Goal: Task Accomplishment & Management: Use online tool/utility

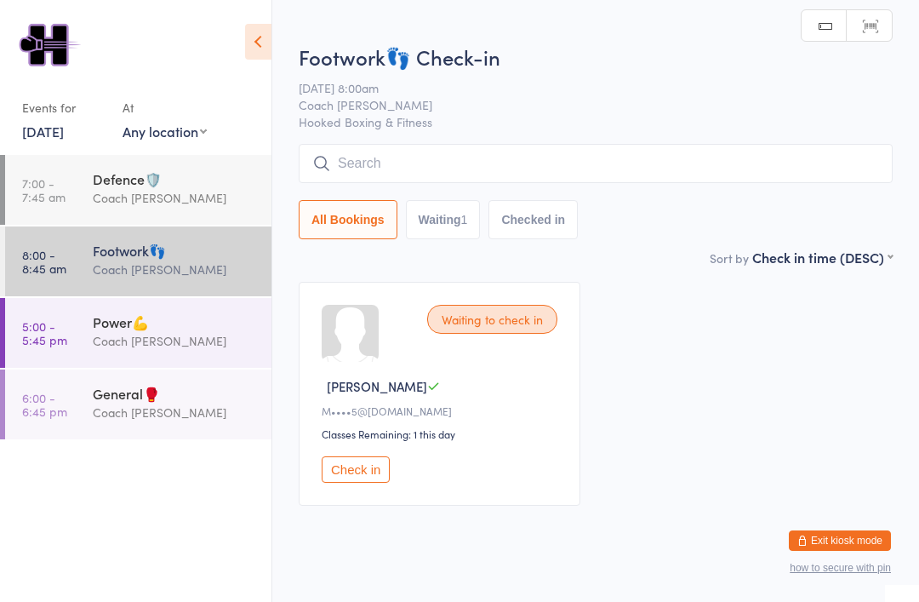
click at [376, 473] on button "Check in" at bounding box center [356, 469] width 68 height 26
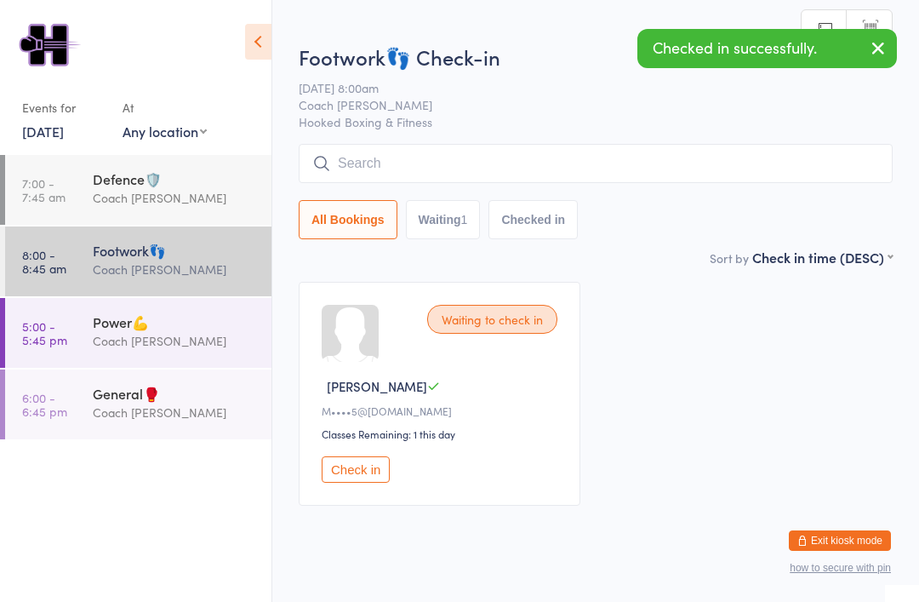
click at [501, 172] on input "search" at bounding box center [596, 163] width 594 height 39
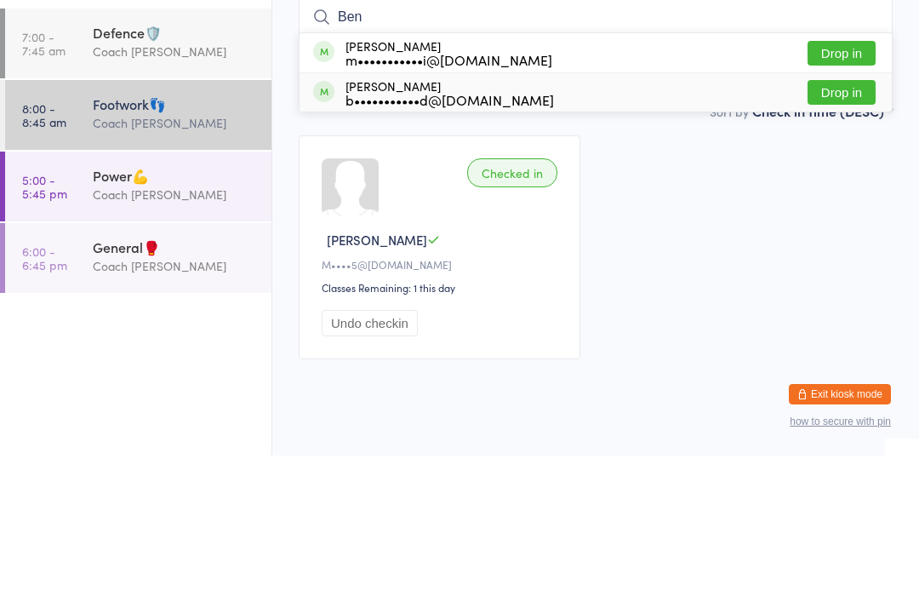
type input "Ben"
click at [471, 239] on div "b•••••••••••d@[DOMAIN_NAME]" at bounding box center [449, 246] width 208 height 14
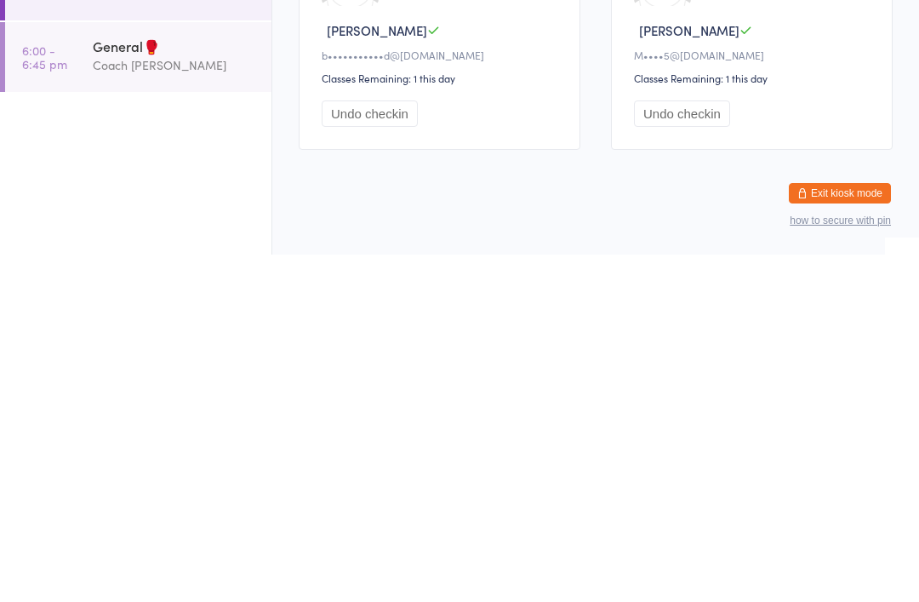
scroll to position [44, 0]
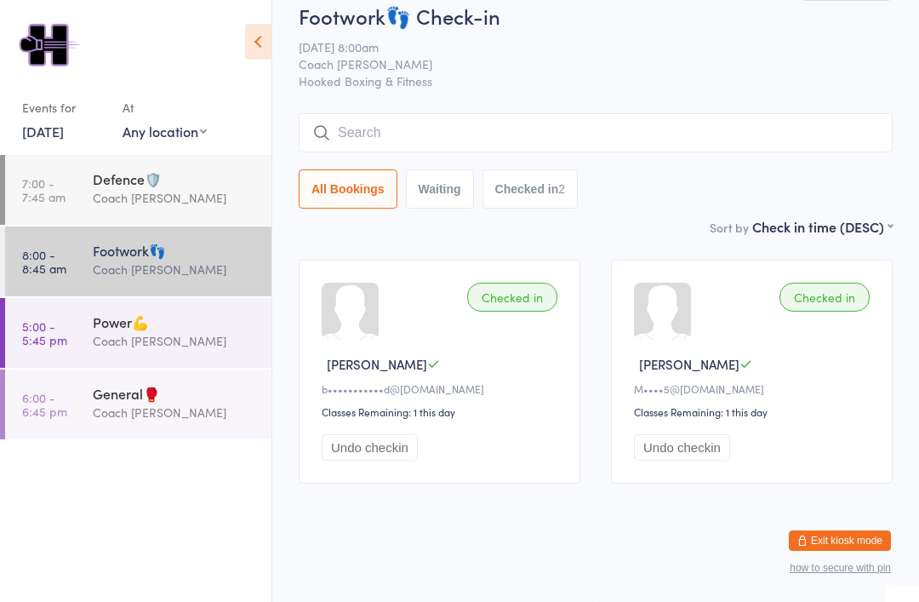
click at [144, 318] on div "Power💪" at bounding box center [175, 321] width 164 height 19
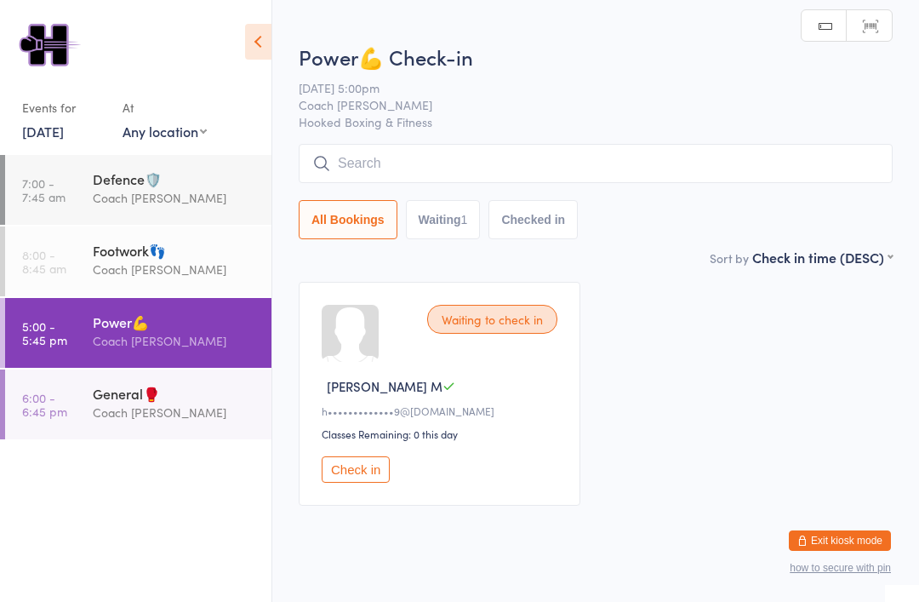
scroll to position [15, 0]
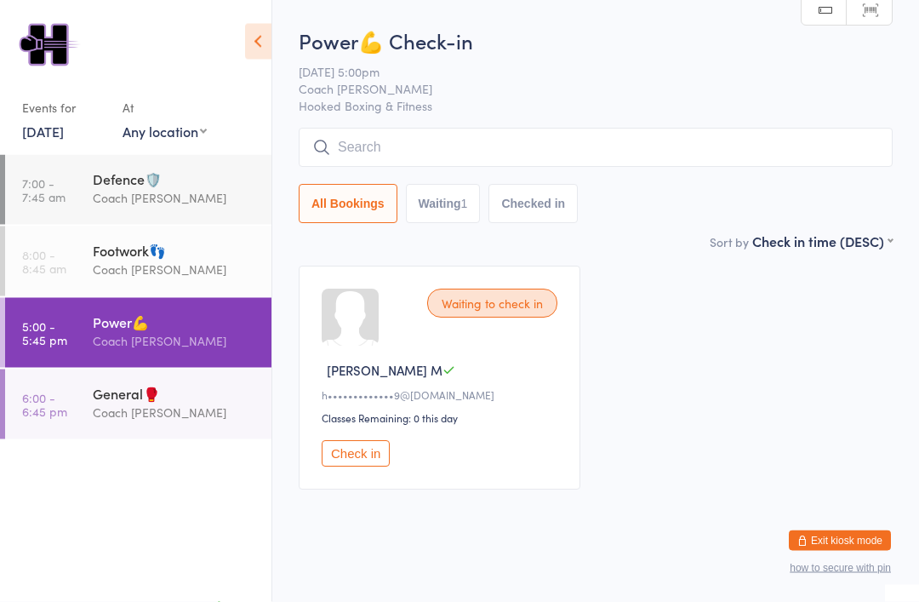
click at [130, 402] on div "General🥊" at bounding box center [175, 393] width 164 height 19
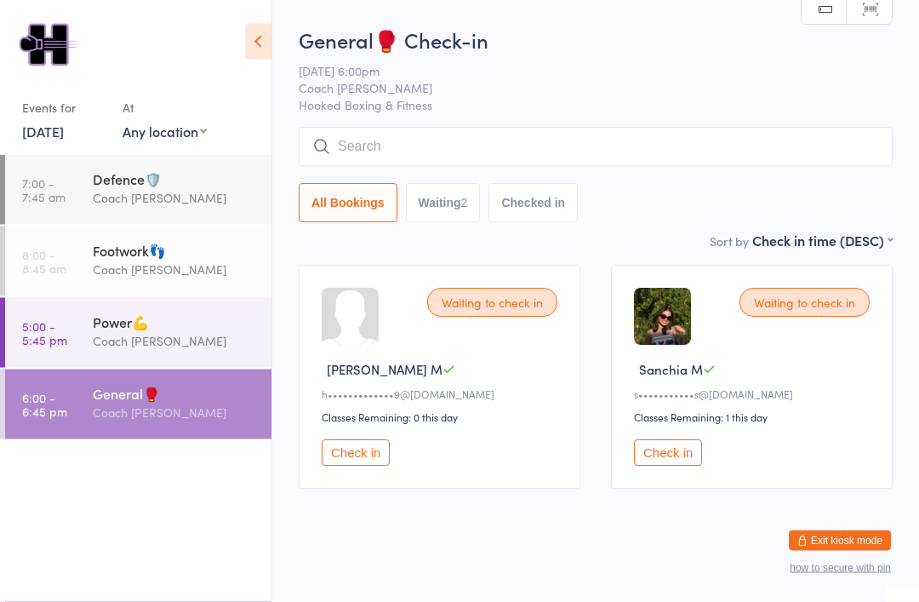
scroll to position [25, 0]
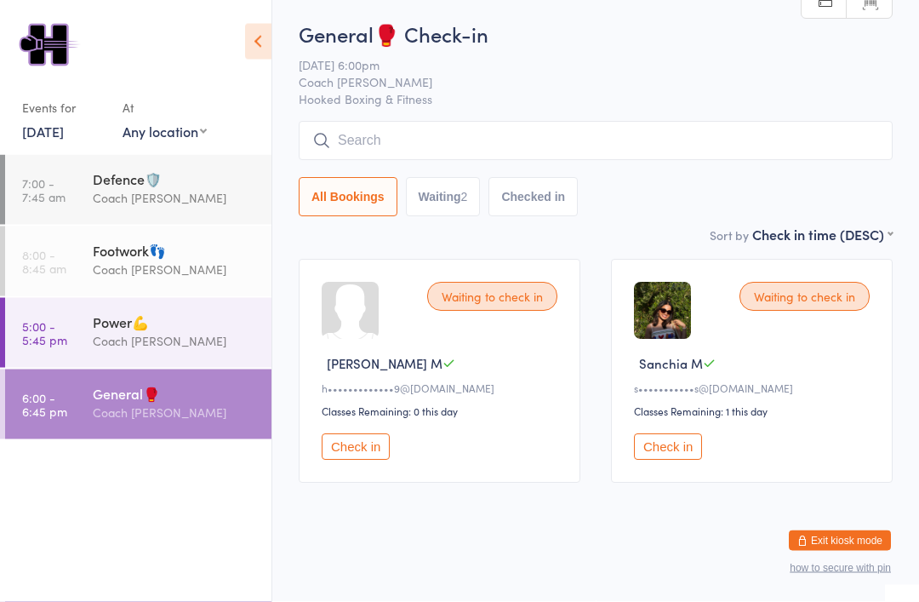
click at [105, 188] on div "Defence🛡️" at bounding box center [175, 178] width 164 height 19
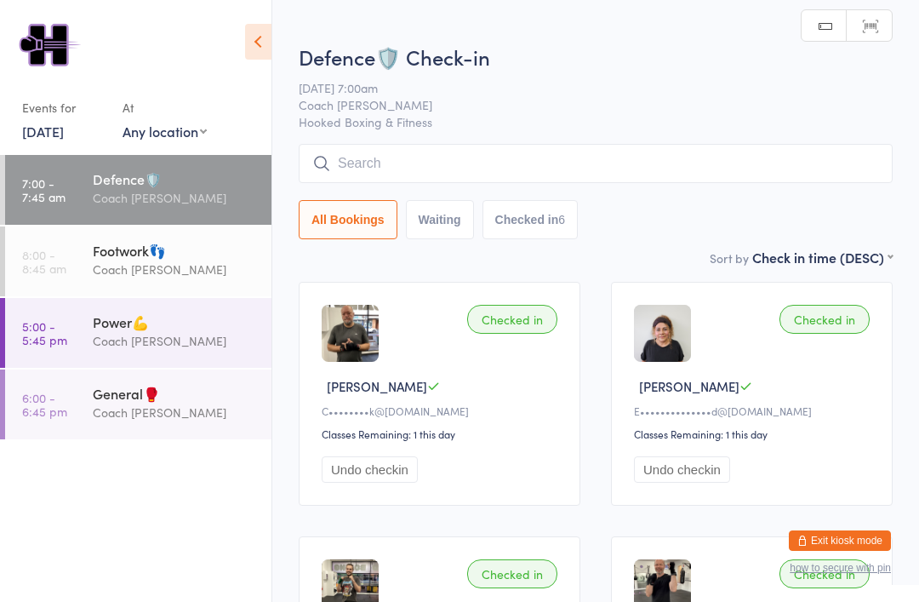
click at [13, 200] on link "7:00 - 7:45 am Defence🛡️ Coach [PERSON_NAME]" at bounding box center [138, 190] width 266 height 70
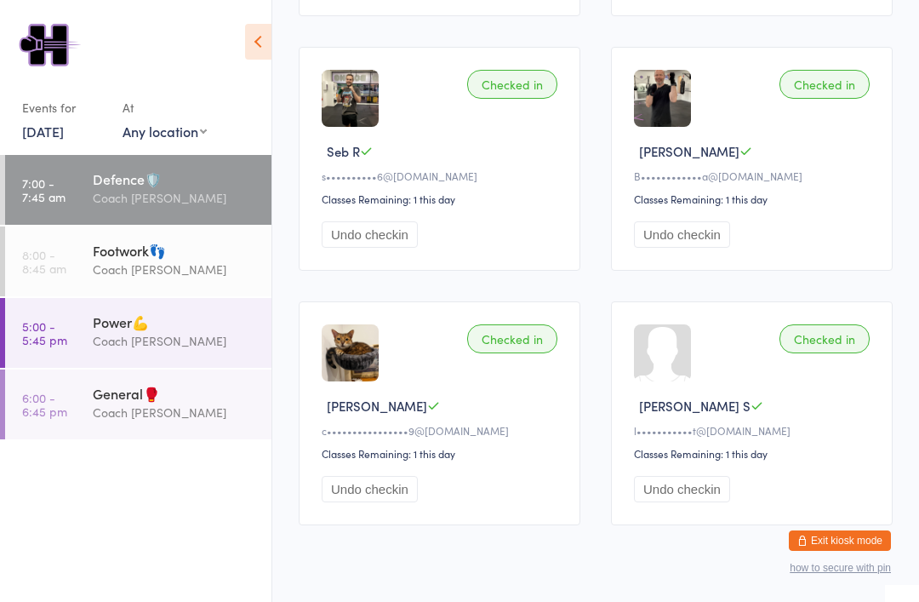
scroll to position [509, 0]
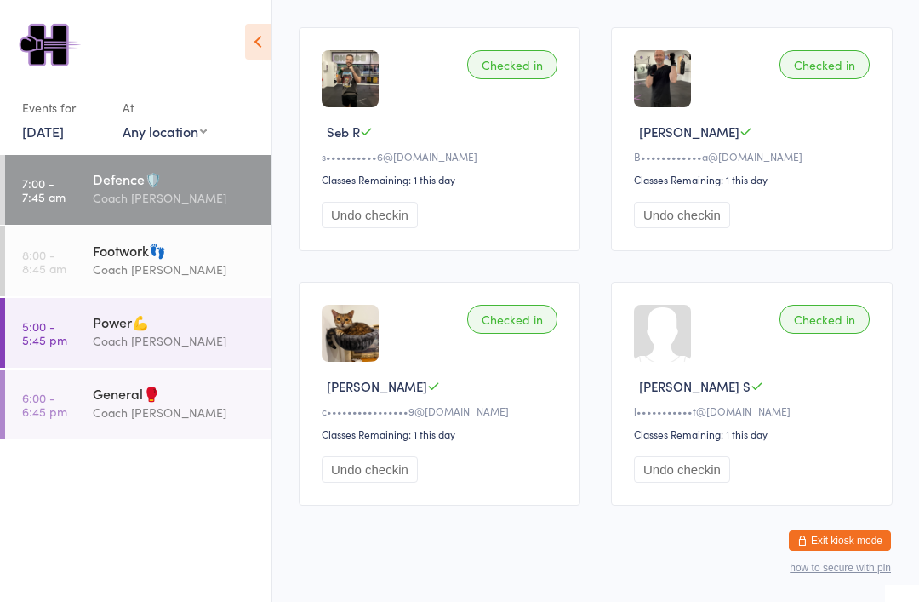
click at [102, 273] on div "Coach [PERSON_NAME]" at bounding box center [175, 269] width 164 height 20
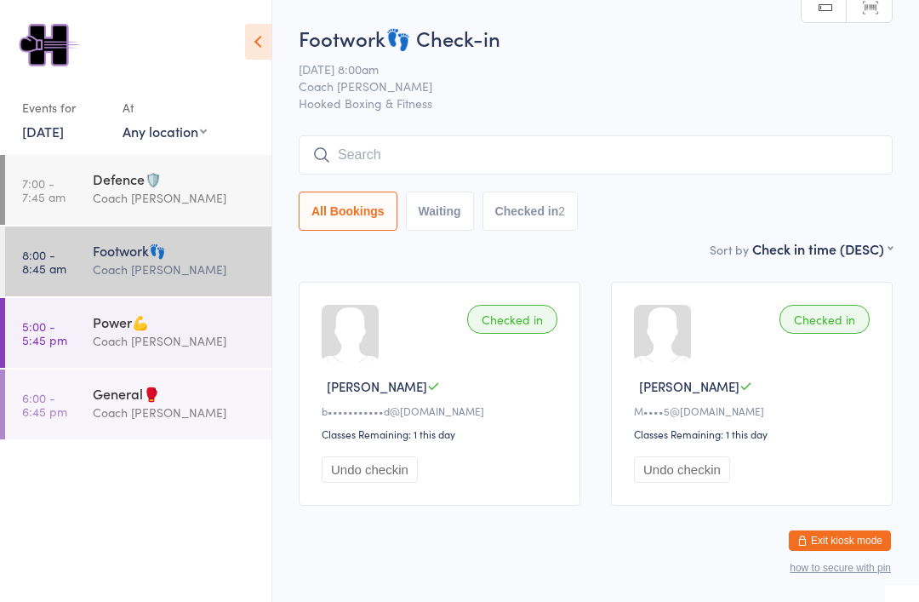
click at [776, 134] on div "Footwork👣 Check-in [DATE] 8:00am Coach Mat Hooked Boxing & Fitness Manual searc…" at bounding box center [596, 131] width 594 height 215
click at [531, 145] on input "search" at bounding box center [596, 154] width 594 height 39
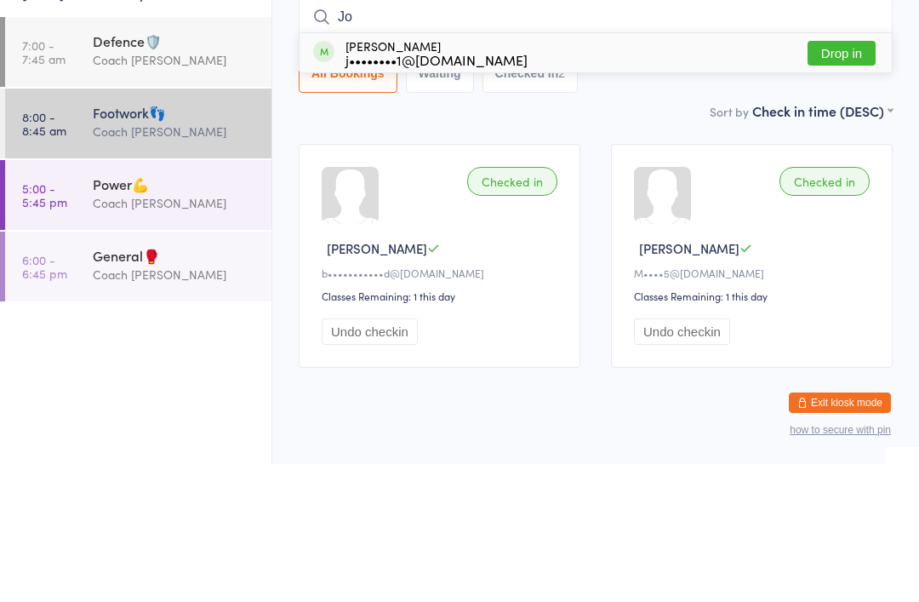
type input "J"
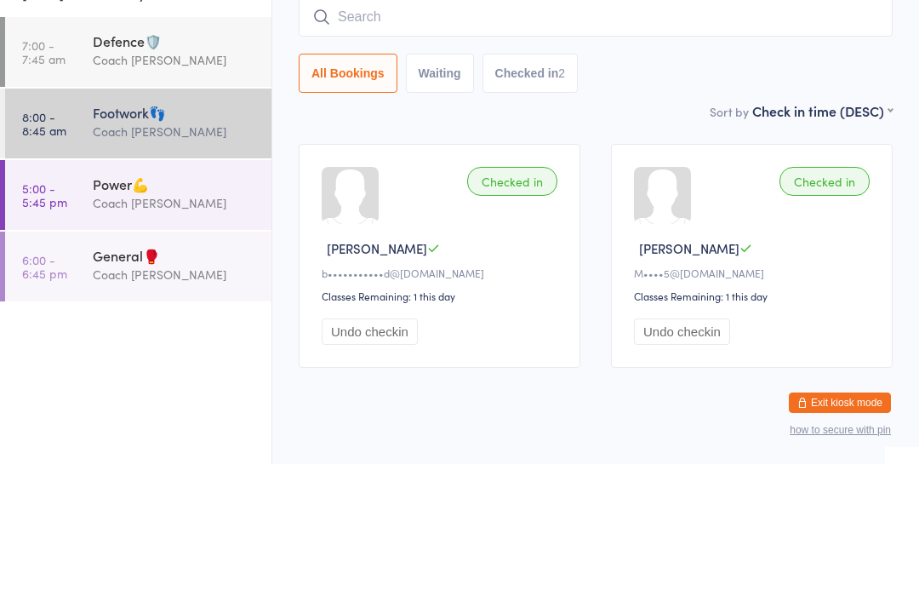
click at [294, 266] on div "Checked in [PERSON_NAME] b•••••••••••d@[DOMAIN_NAME] Classes Remaining: 1 this …" at bounding box center [595, 393] width 624 height 254
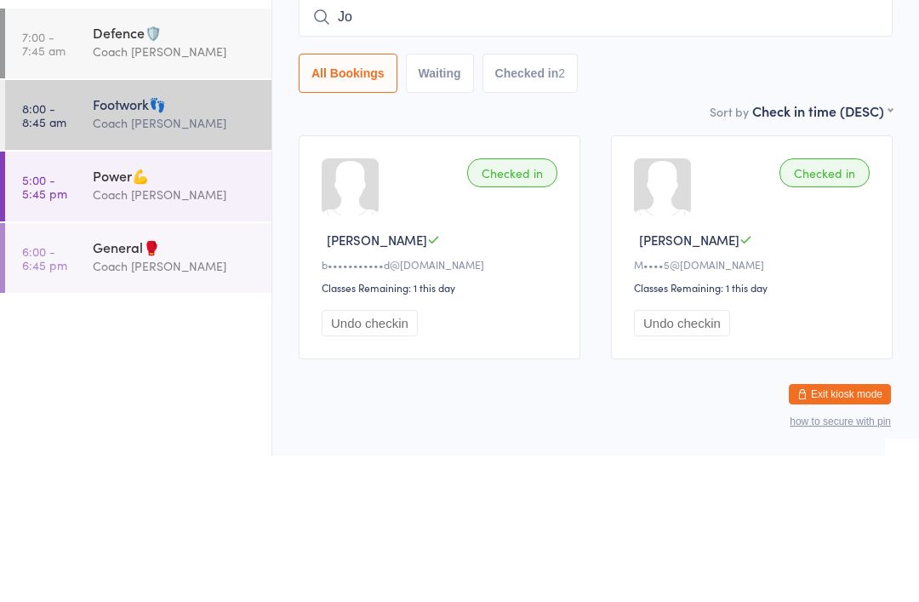
type input "[PERSON_NAME]"
